Goal: Task Accomplishment & Management: Manage account settings

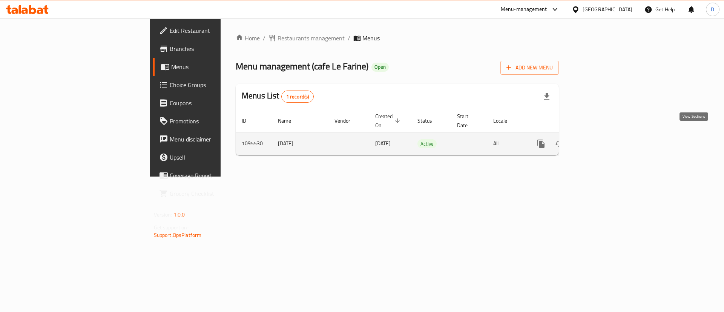
click at [599, 140] on icon "enhanced table" at bounding box center [595, 143] width 7 height 7
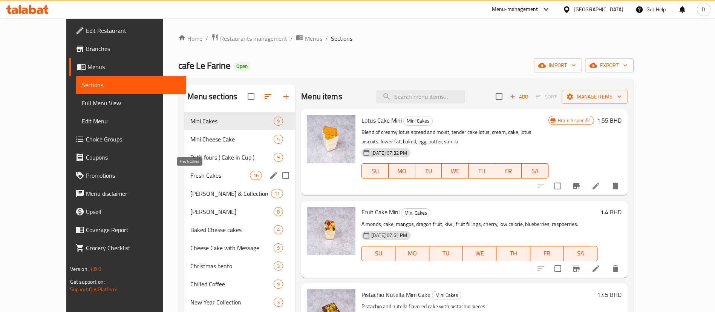
click at [190, 173] on span "Fresh Cakes" at bounding box center [220, 175] width 60 height 9
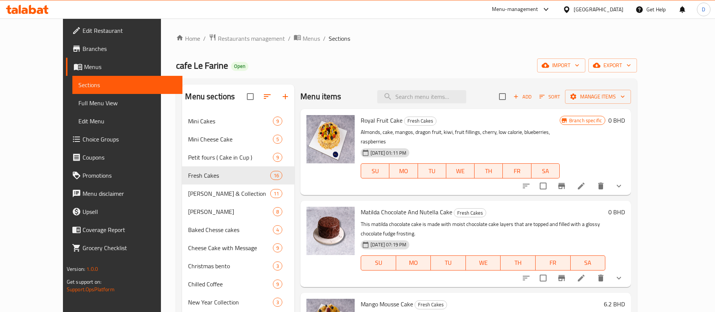
click at [356, 58] on div "cafe [PERSON_NAME] Open import export" at bounding box center [406, 65] width 461 height 14
click at [176, 62] on span "cafe Le Farine" at bounding box center [202, 65] width 52 height 17
copy span "cafe Le Farine"
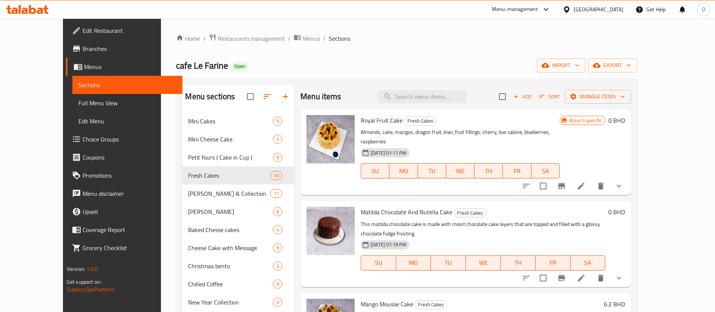
drag, startPoint x: 371, startPoint y: 46, endPoint x: 352, endPoint y: 20, distance: 32.4
click at [371, 46] on div "Home / Restaurants management / Menus / Sections cafe [PERSON_NAME] Open import…" at bounding box center [406, 218] width 461 height 369
click at [408, 45] on div "Home / Restaurants management / Menus / Sections cafe [PERSON_NAME] Open import…" at bounding box center [406, 218] width 461 height 369
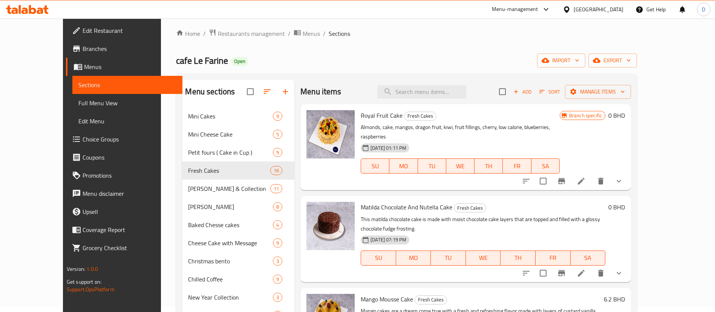
scroll to position [4, 0]
click at [381, 36] on ol "Home / Restaurants management / Menus / Sections" at bounding box center [406, 34] width 461 height 10
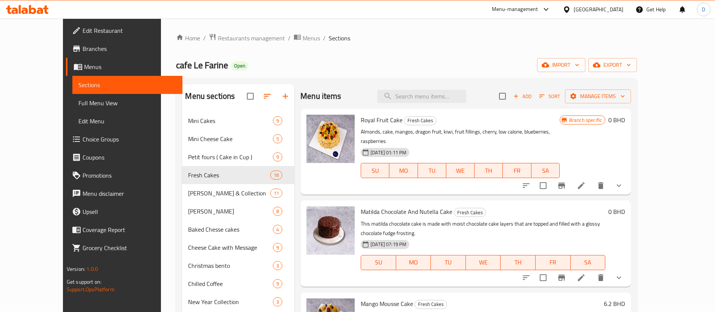
scroll to position [0, 0]
click at [338, 52] on div "Home / Restaurants management / Menus / Sections cafe [PERSON_NAME] Open import…" at bounding box center [406, 218] width 461 height 369
click at [280, 74] on div "Home / Restaurants management / Menus / Sections cafe [PERSON_NAME] Open import…" at bounding box center [406, 218] width 461 height 369
